Goal: Information Seeking & Learning: Find specific fact

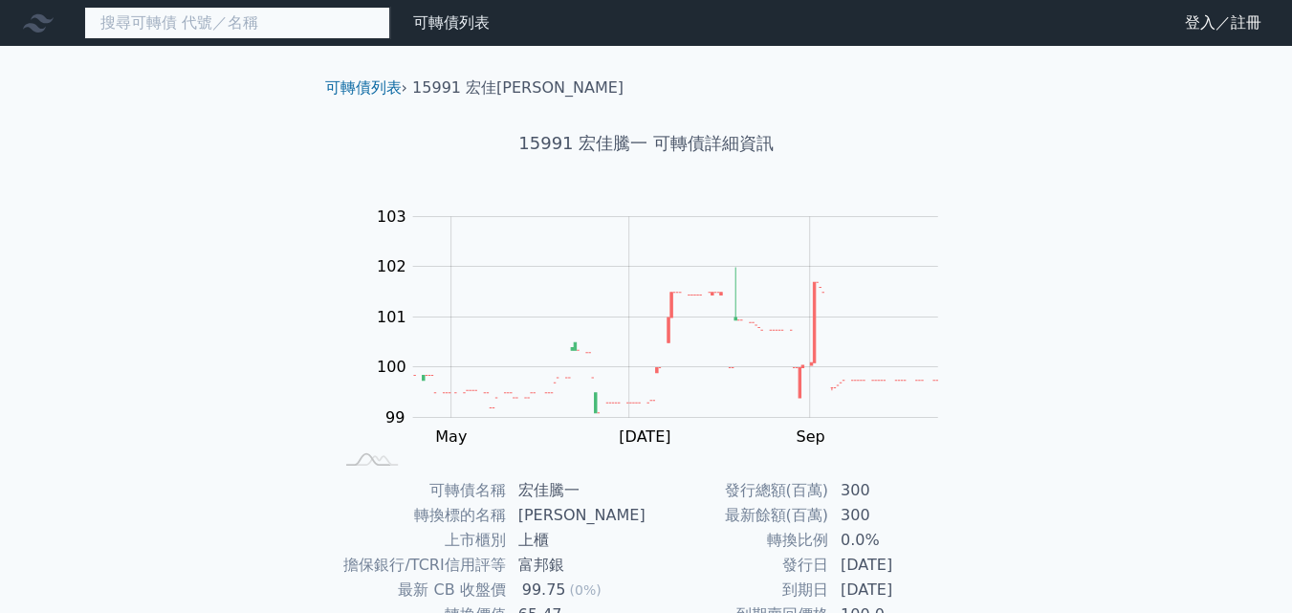
click at [300, 24] on input at bounding box center [237, 23] width 306 height 33
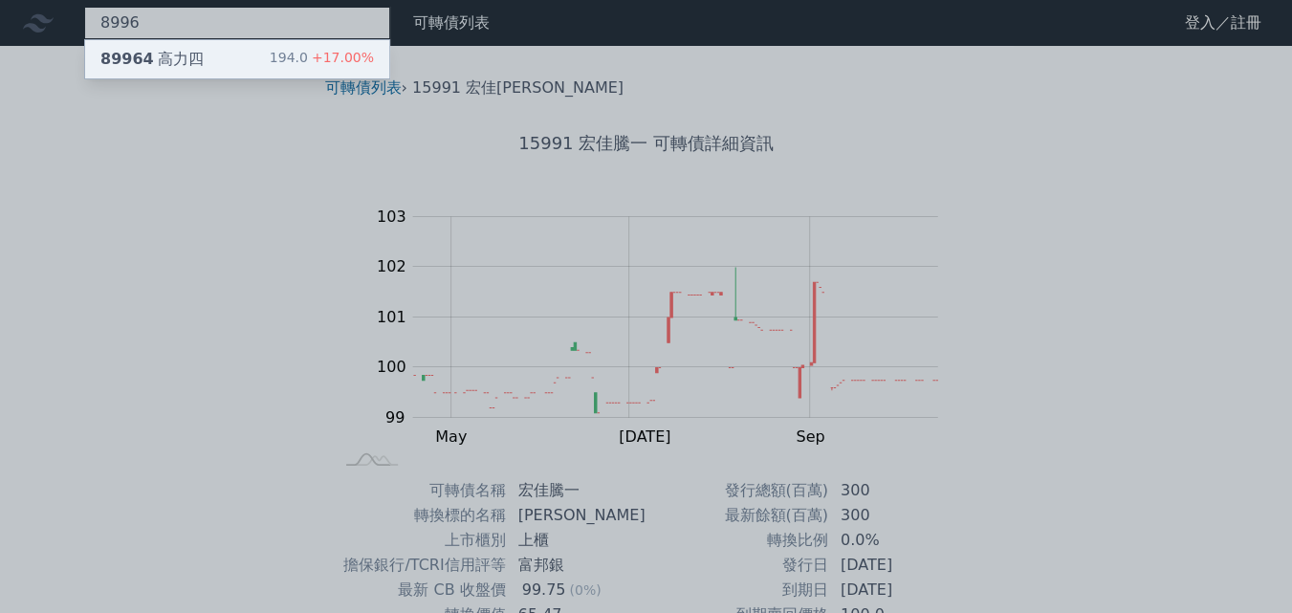
type input "8996"
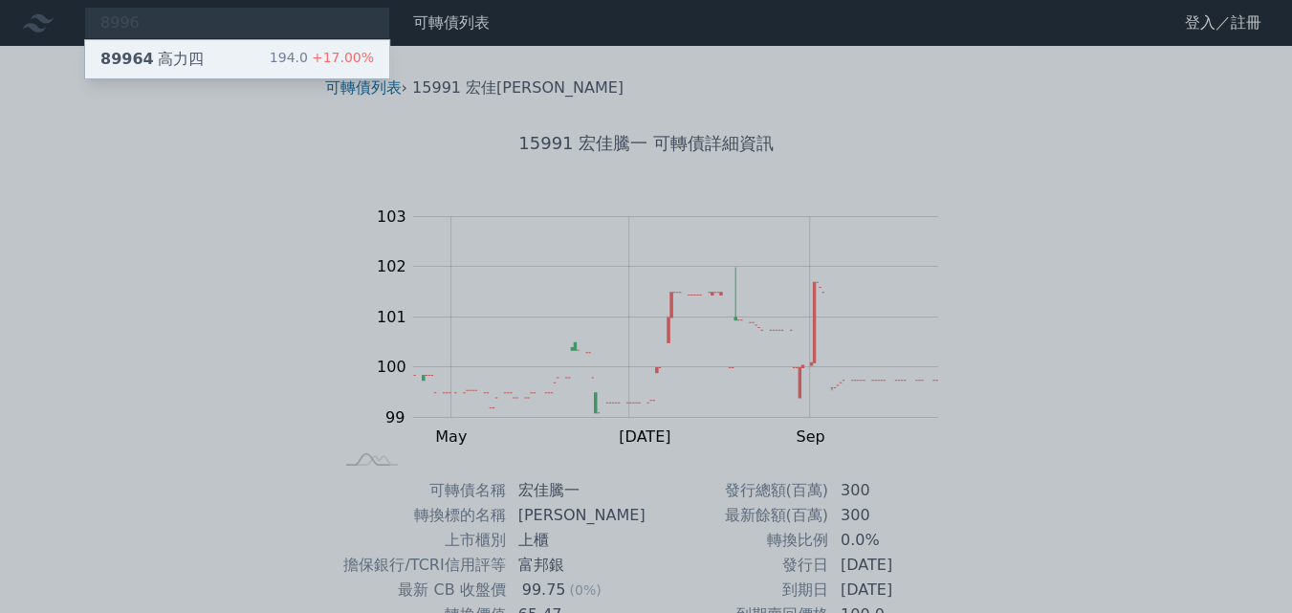
click at [182, 56] on div "89964 高力四" at bounding box center [151, 59] width 103 height 23
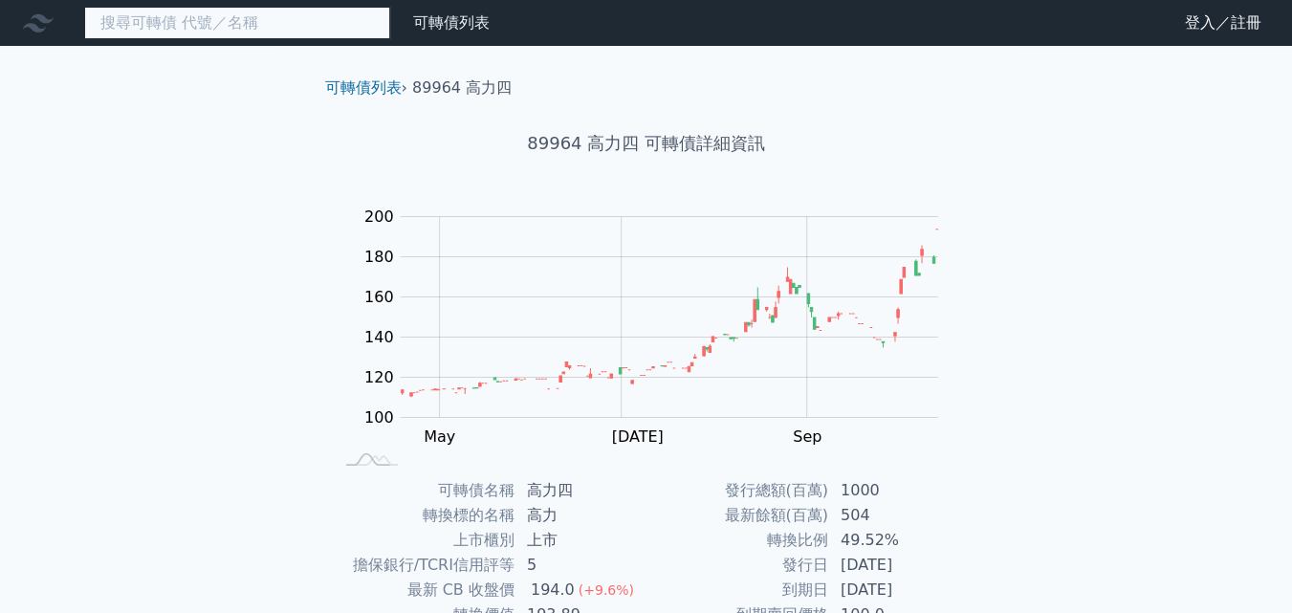
click at [278, 32] on input at bounding box center [237, 23] width 306 height 33
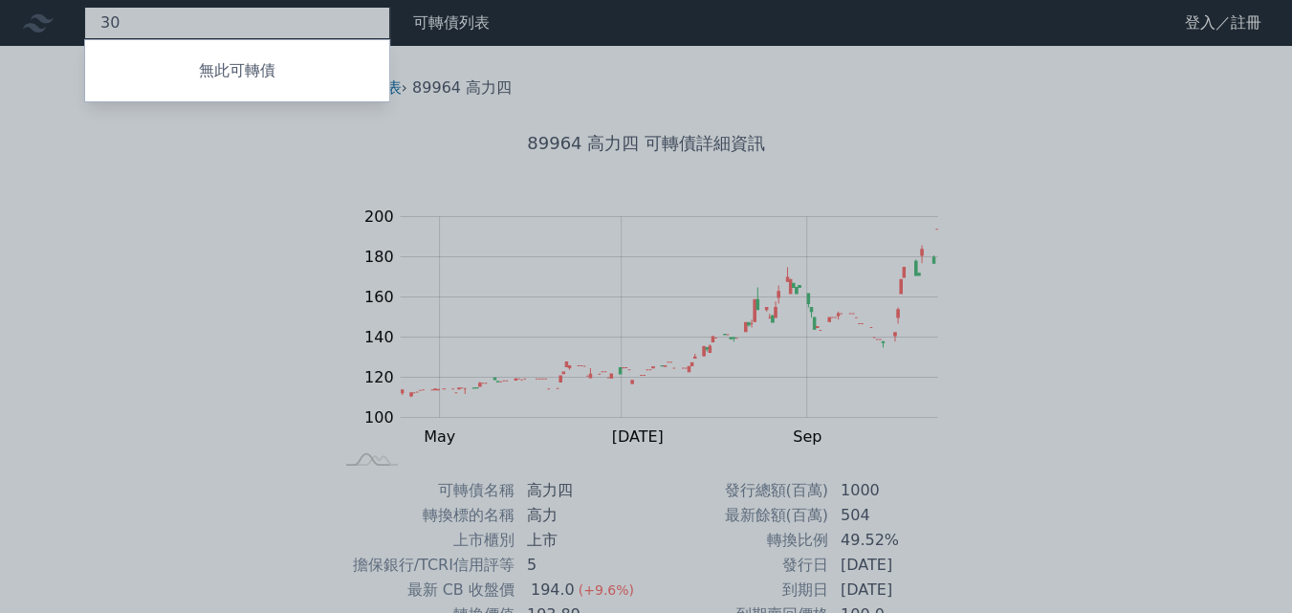
type input "3"
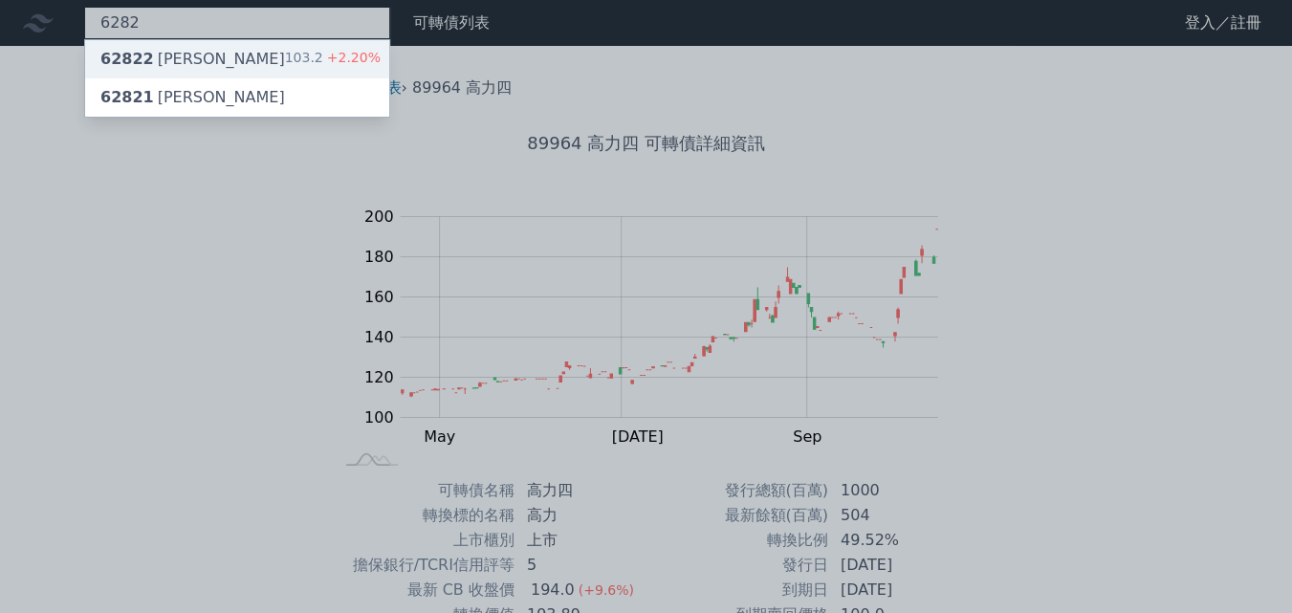
type input "6282"
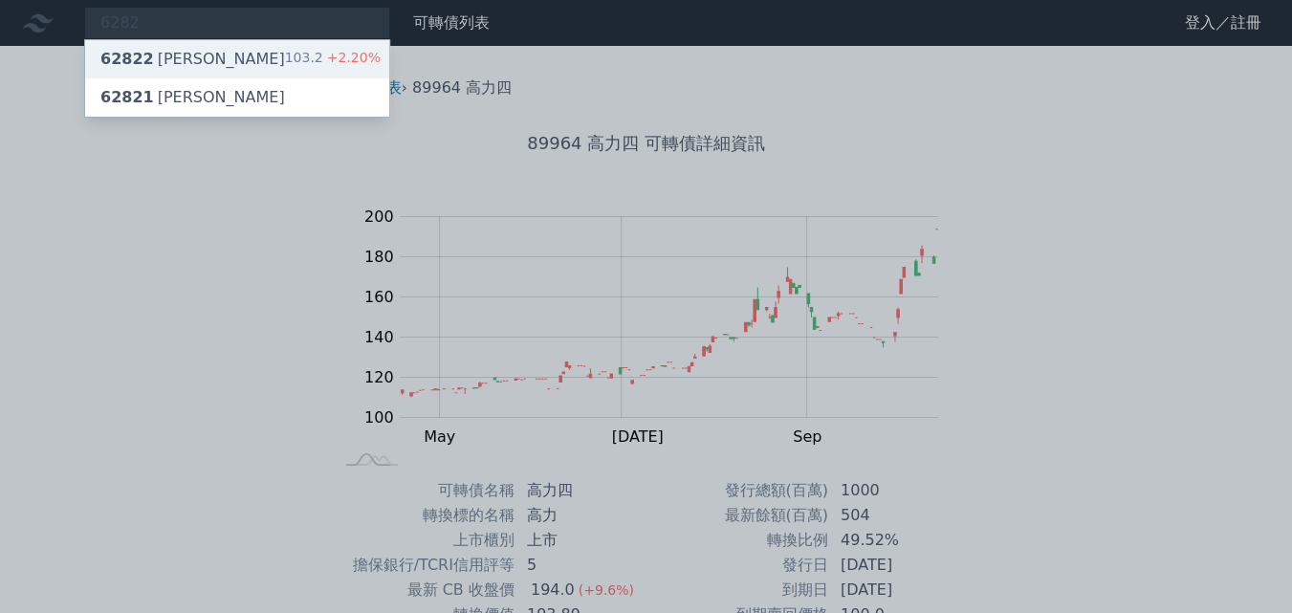
click at [215, 63] on div "62822 [PERSON_NAME]二 103.2 +2.20%" at bounding box center [237, 59] width 304 height 38
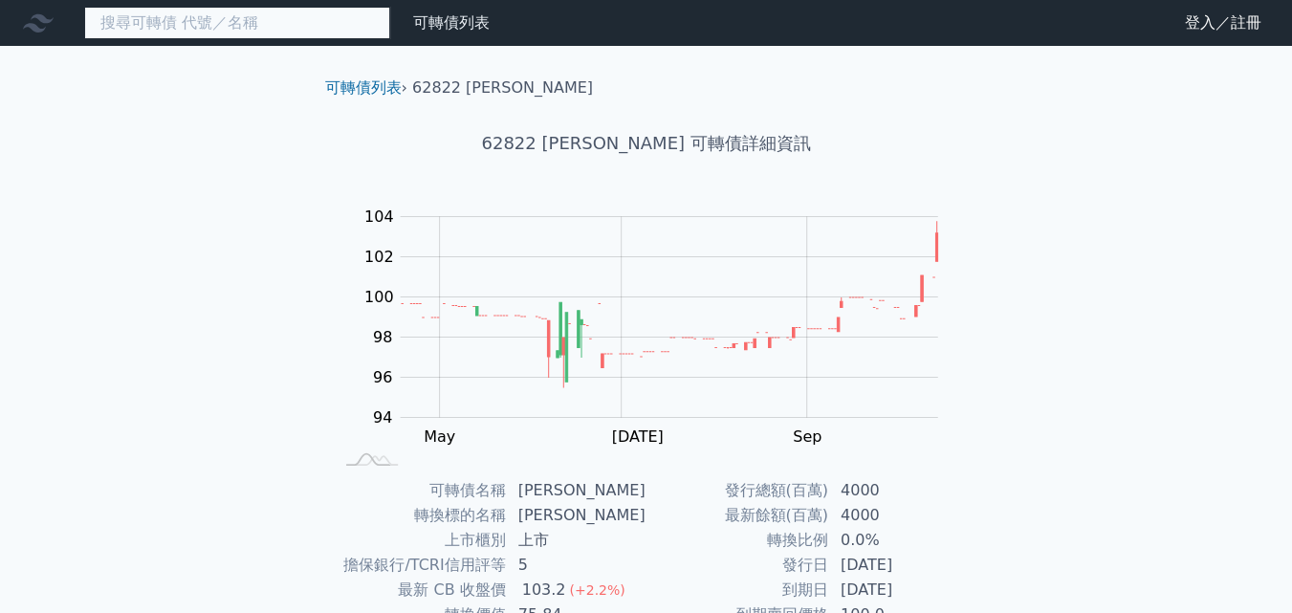
click at [230, 19] on input at bounding box center [237, 23] width 306 height 33
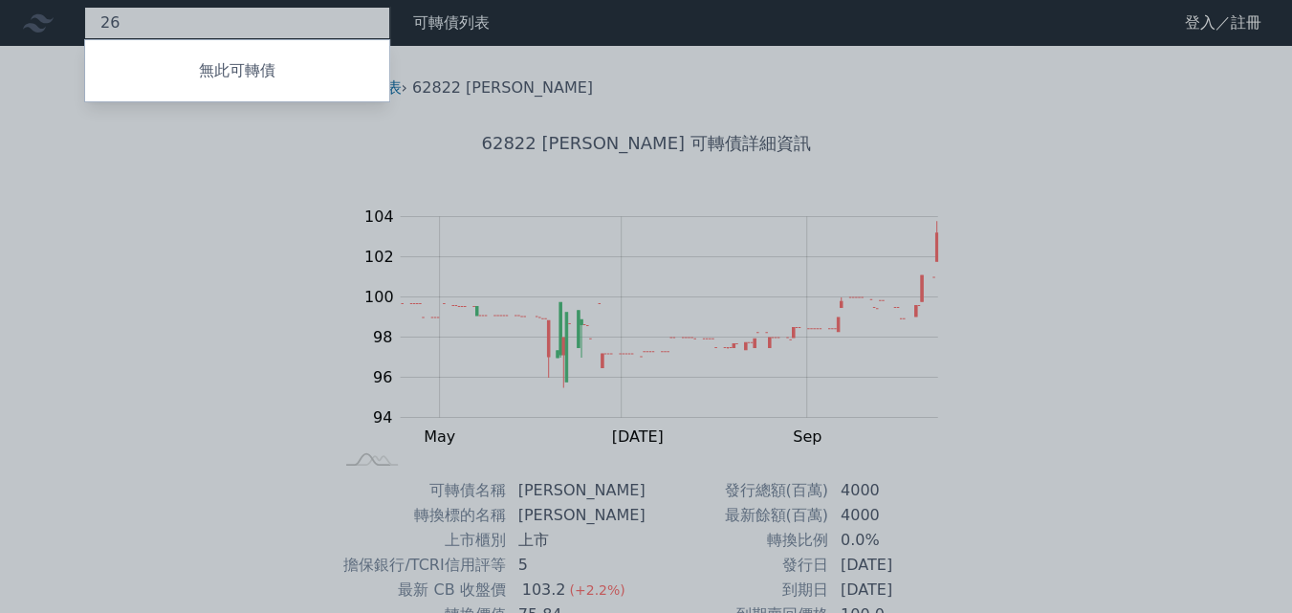
type input "2"
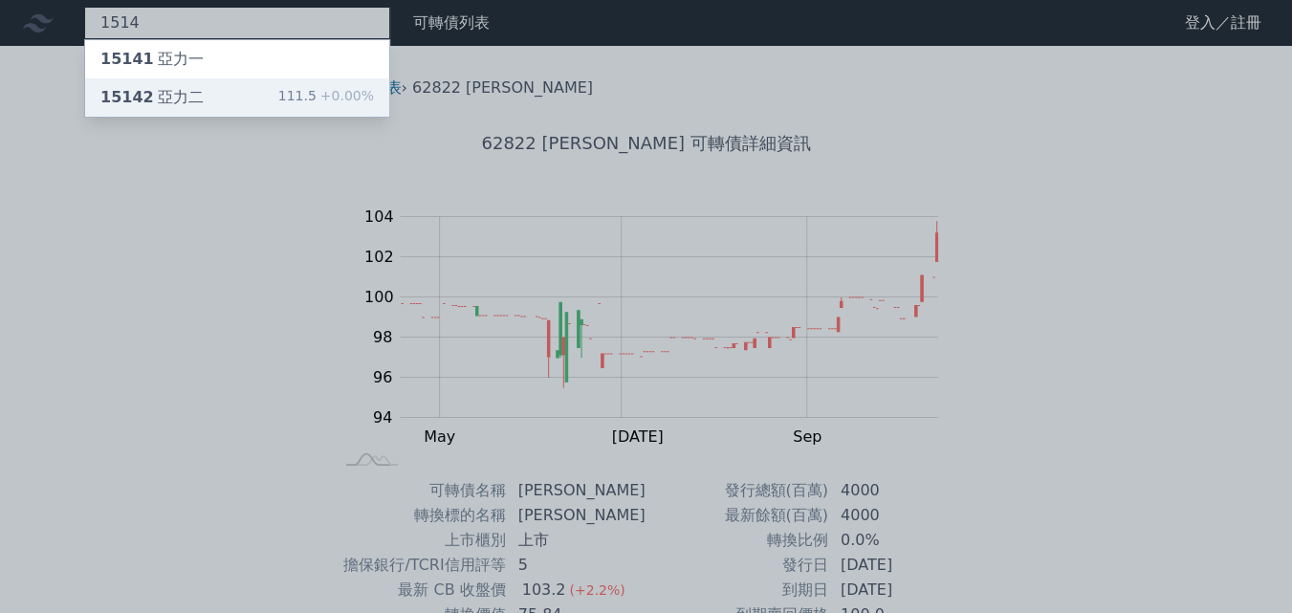
type input "1514"
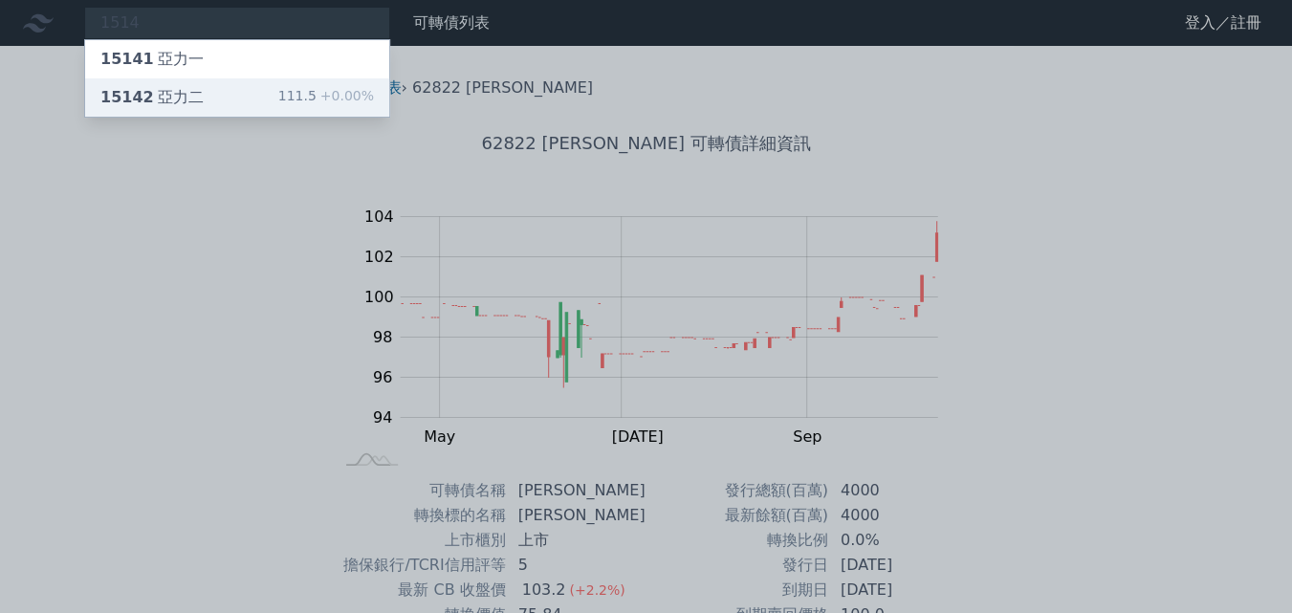
click at [182, 86] on div "15142 亞力二" at bounding box center [151, 97] width 103 height 23
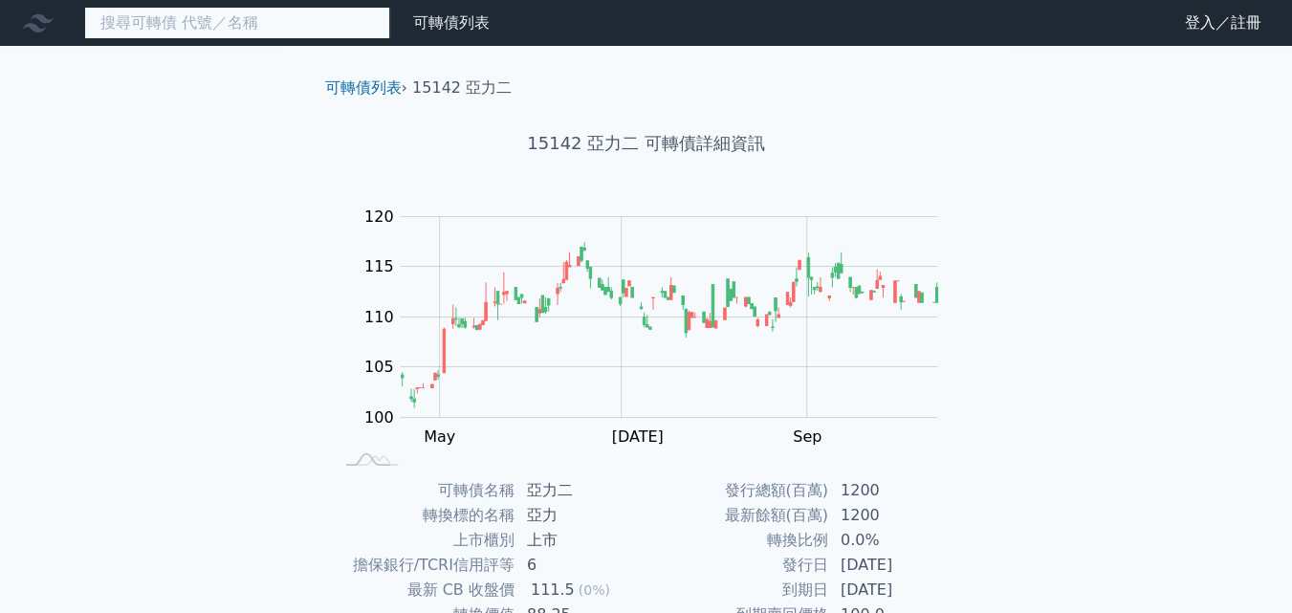
click at [220, 26] on input at bounding box center [237, 23] width 306 height 33
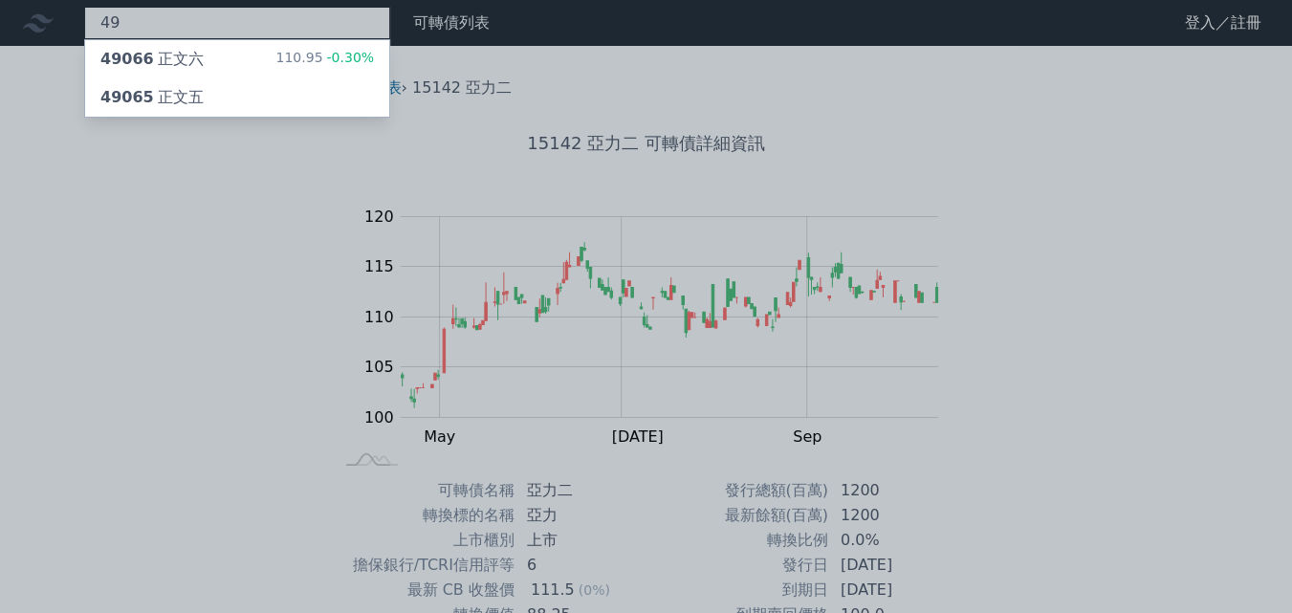
type input "4"
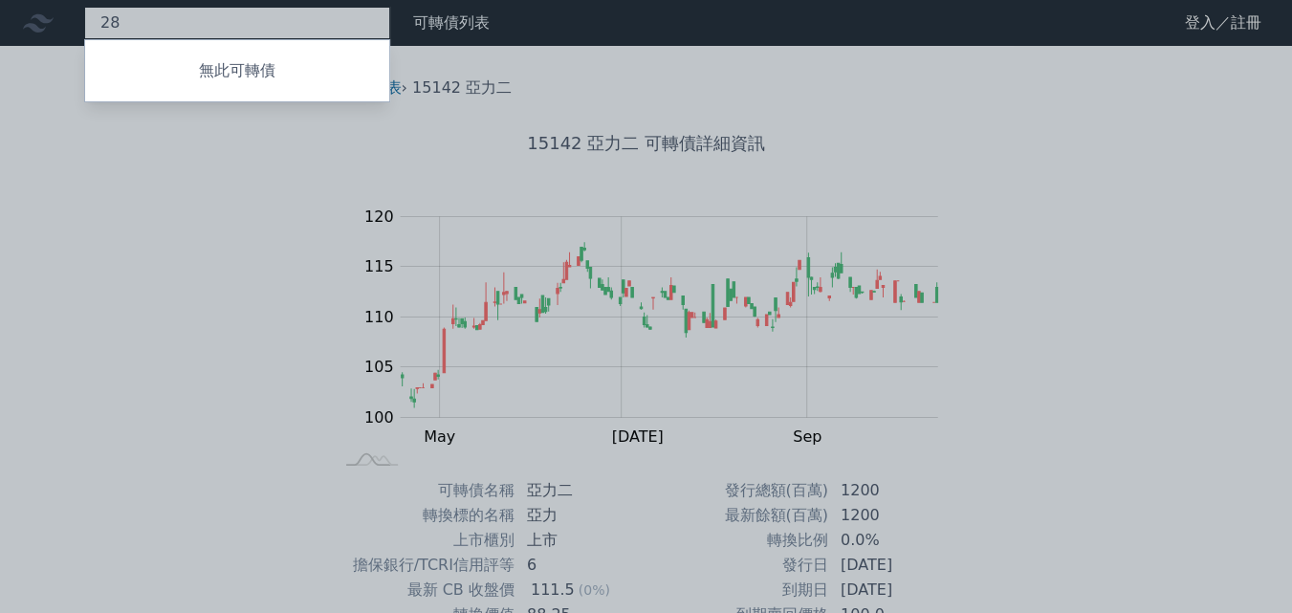
type input "2"
type input "1"
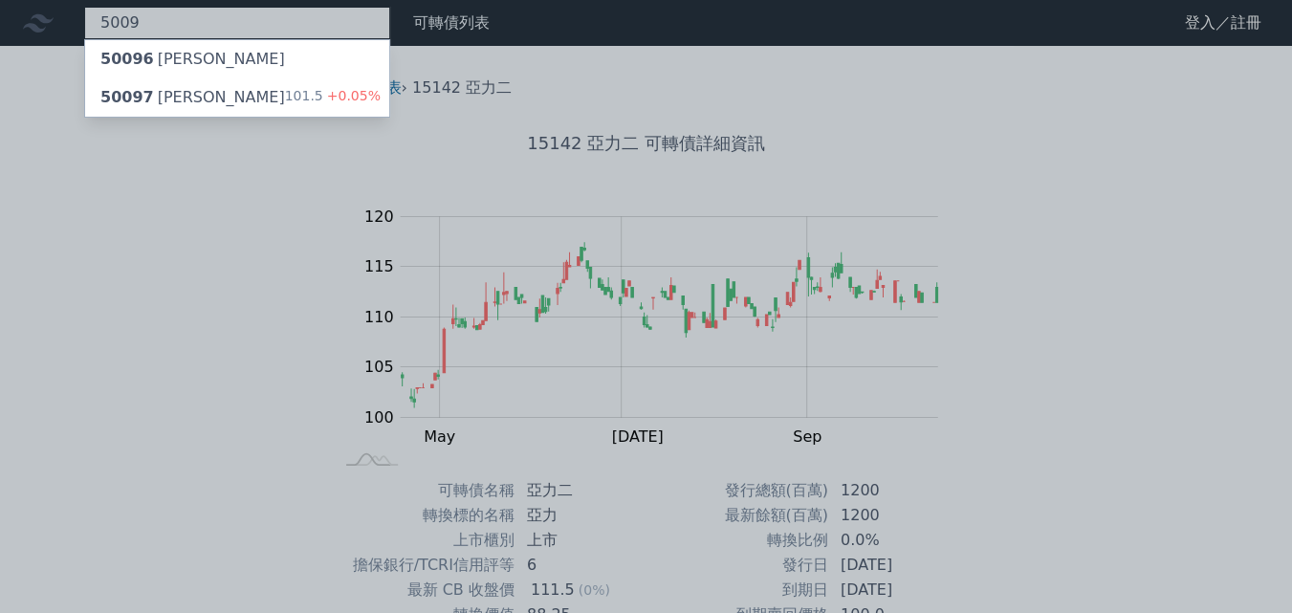
type input "5009"
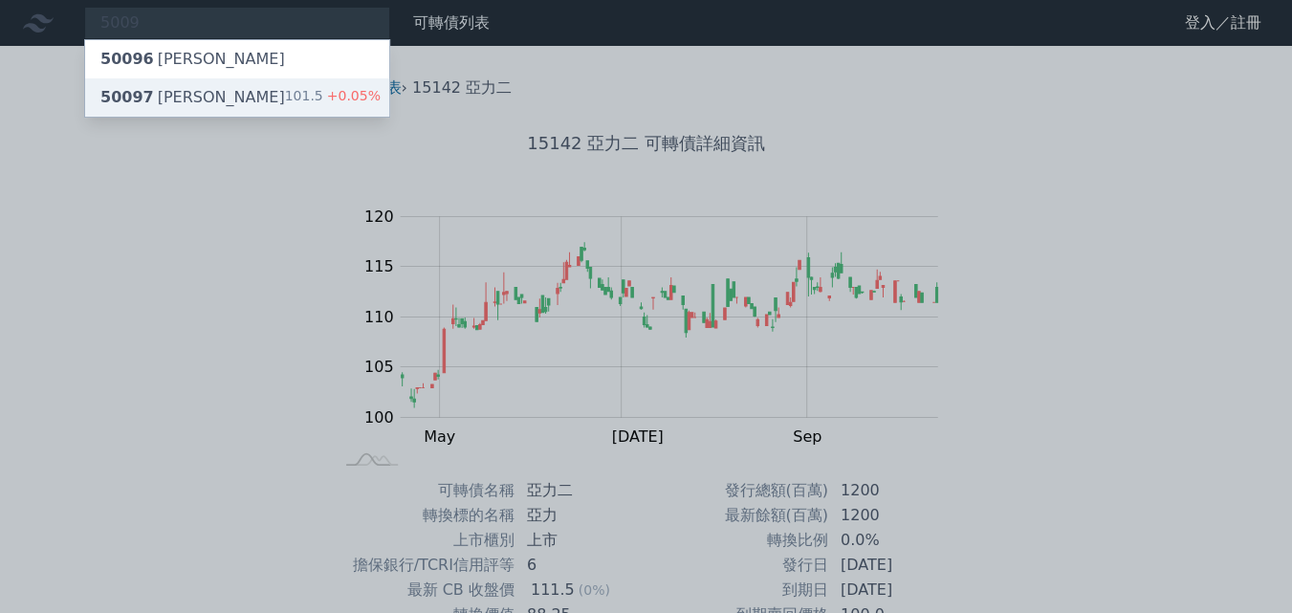
click at [223, 93] on div "50097 [PERSON_NAME]七 101.5 +0.05%" at bounding box center [237, 97] width 304 height 38
